Goal: Task Accomplishment & Management: Use online tool/utility

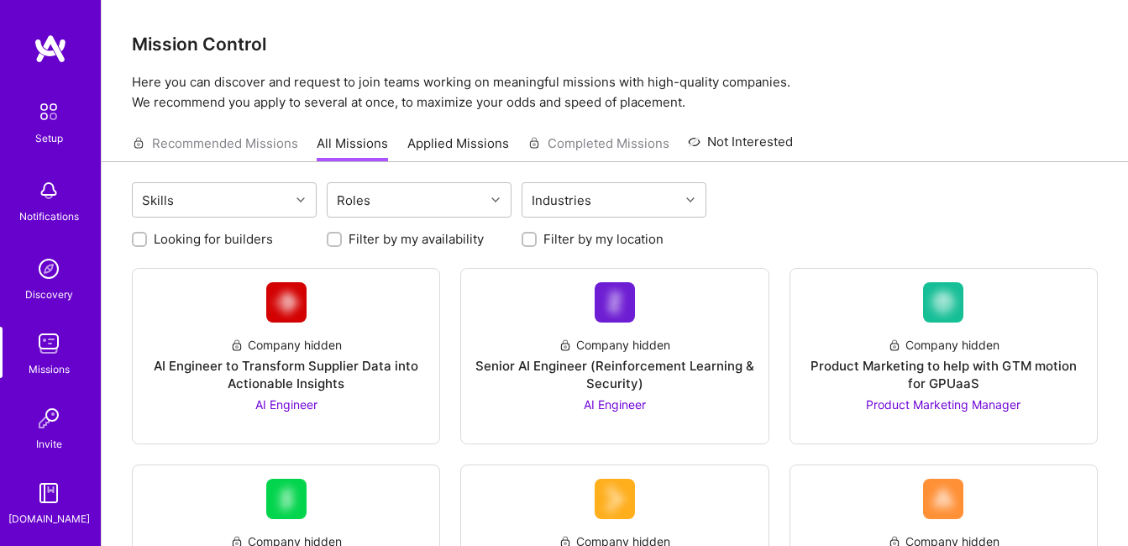
click at [181, 158] on div "Recommended Missions All Missions Applied Missions Completed Missions Not Inter…" at bounding box center [462, 143] width 661 height 36
click at [47, 444] on div "Invite" at bounding box center [49, 444] width 26 height 18
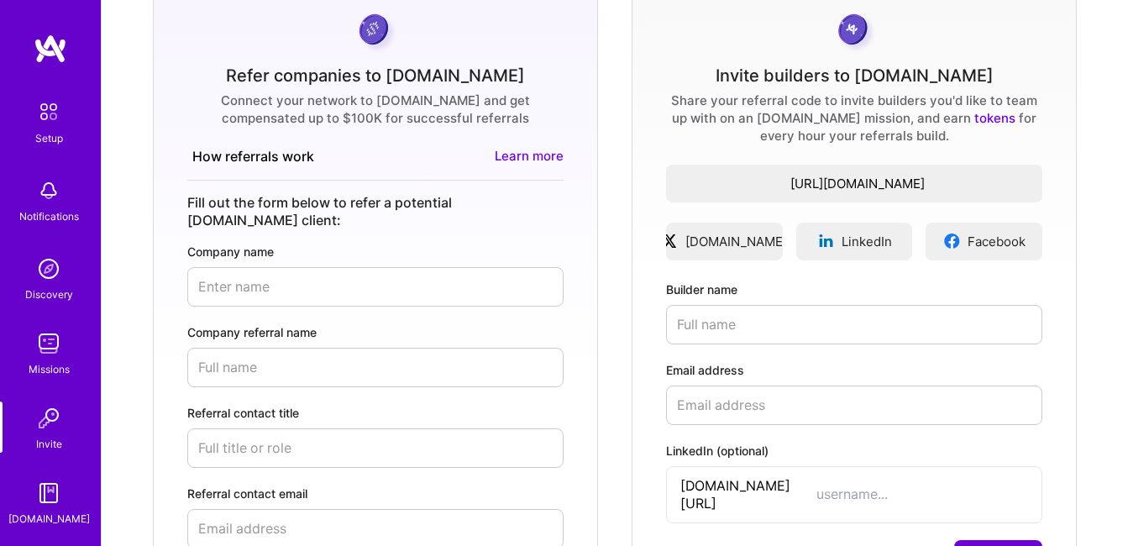
scroll to position [398, 0]
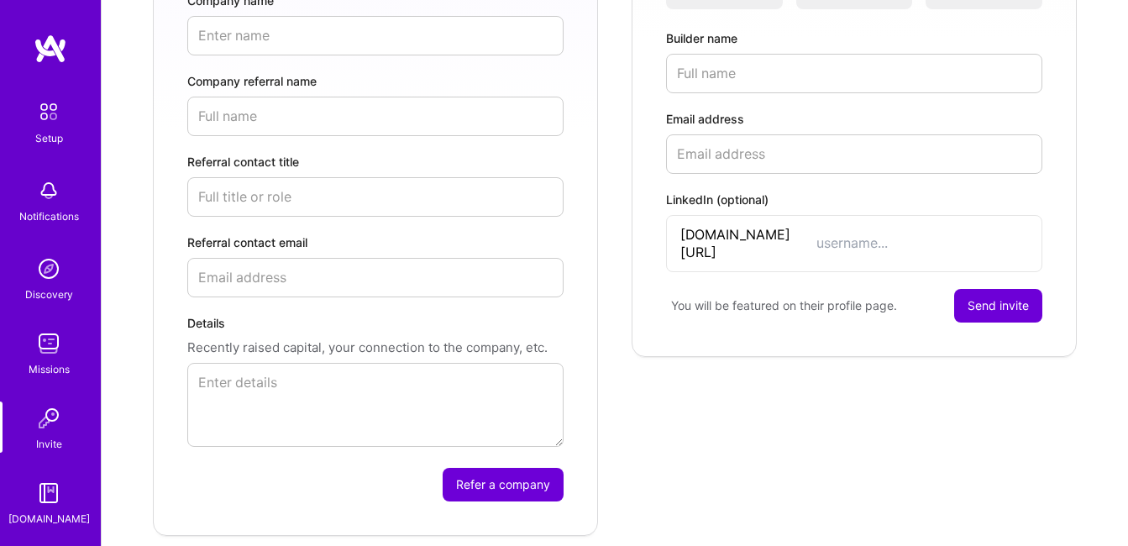
click at [45, 355] on img at bounding box center [49, 344] width 34 height 34
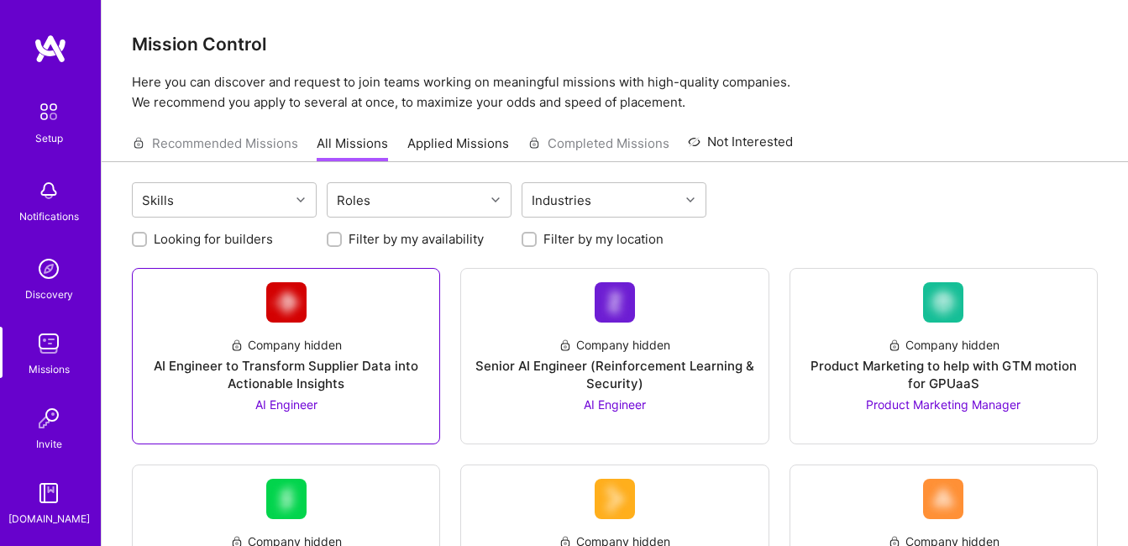
click at [298, 362] on div "AI Engineer to Transform Supplier Data into Actionable Insights" at bounding box center [286, 374] width 280 height 35
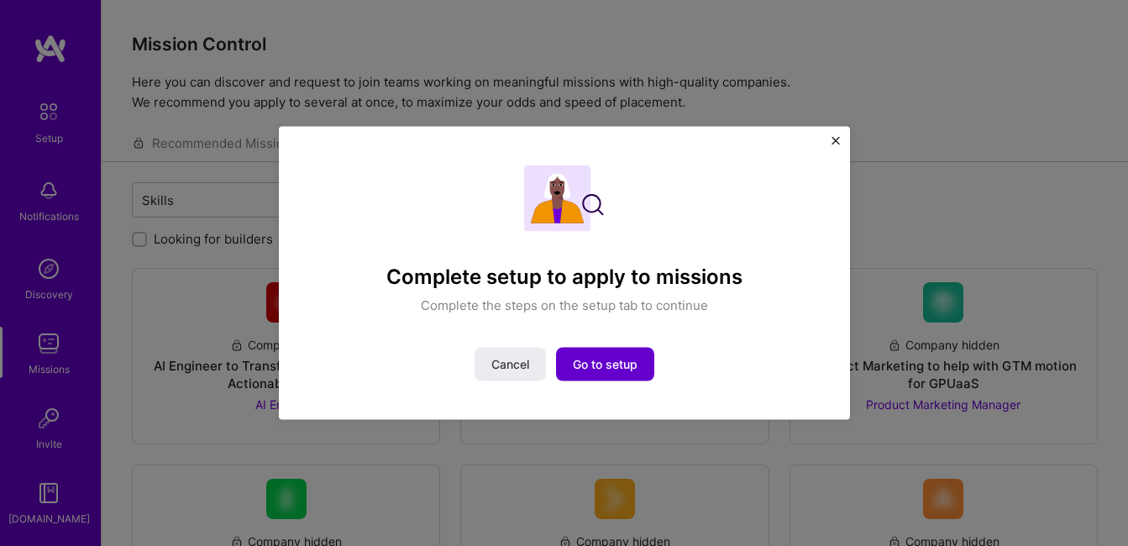
click at [600, 366] on span "Go to setup" at bounding box center [605, 363] width 65 height 17
